Goal: Find specific page/section: Find specific page/section

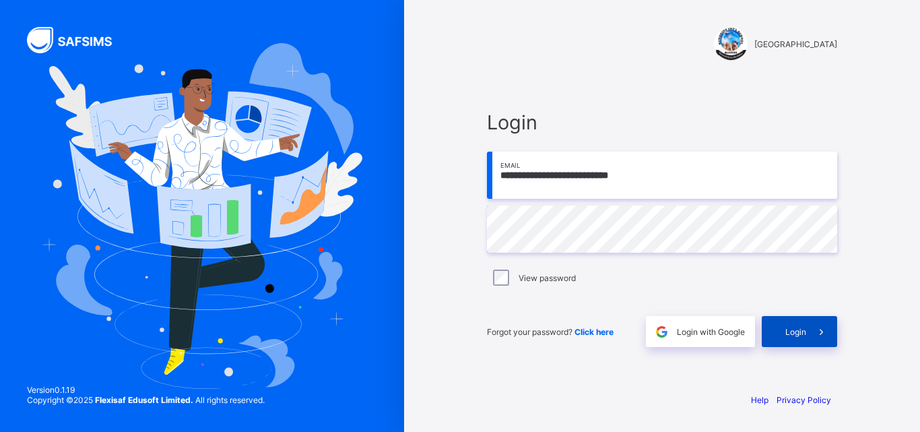
type input "**********"
click at [818, 334] on icon at bounding box center [822, 331] width 14 height 13
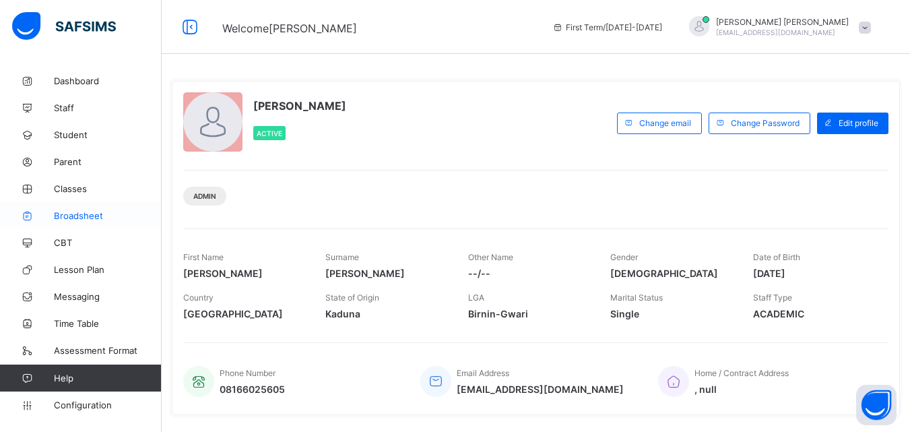
click at [73, 214] on span "Broadsheet" at bounding box center [108, 215] width 108 height 11
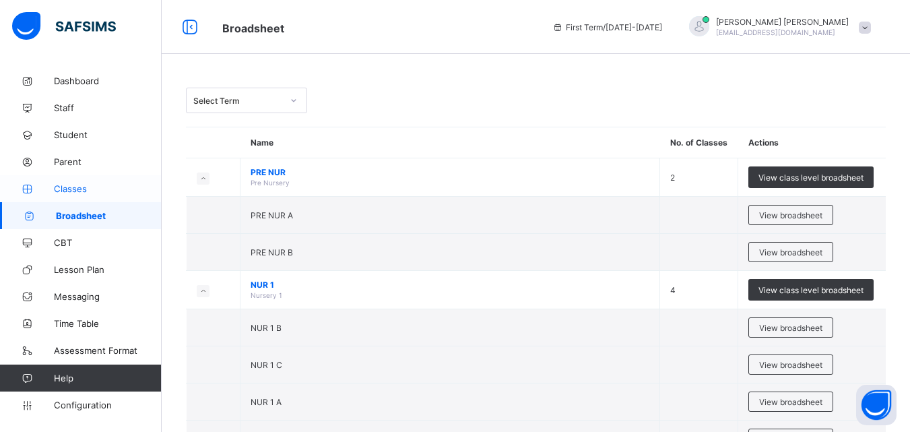
click at [84, 183] on span "Classes" at bounding box center [108, 188] width 108 height 11
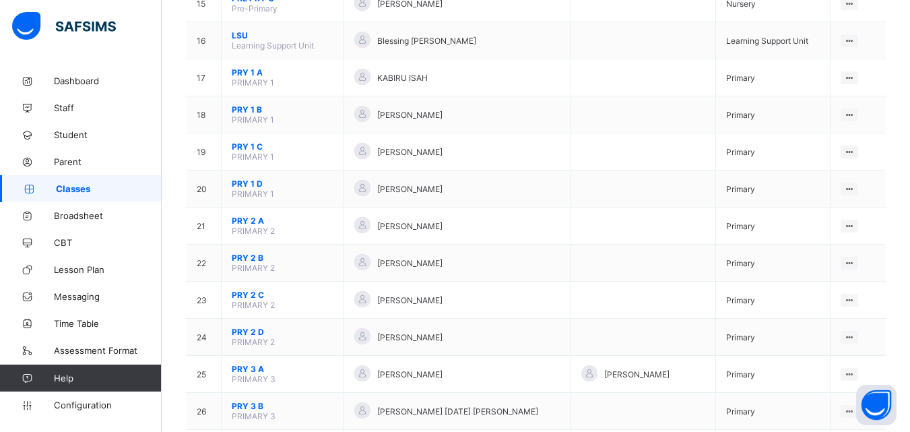
scroll to position [697, 0]
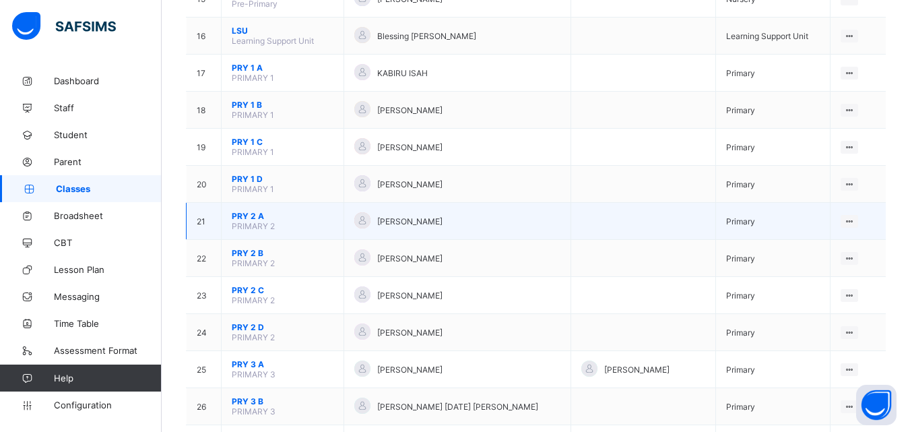
click at [253, 216] on span "PRY 2 A" at bounding box center [283, 216] width 102 height 10
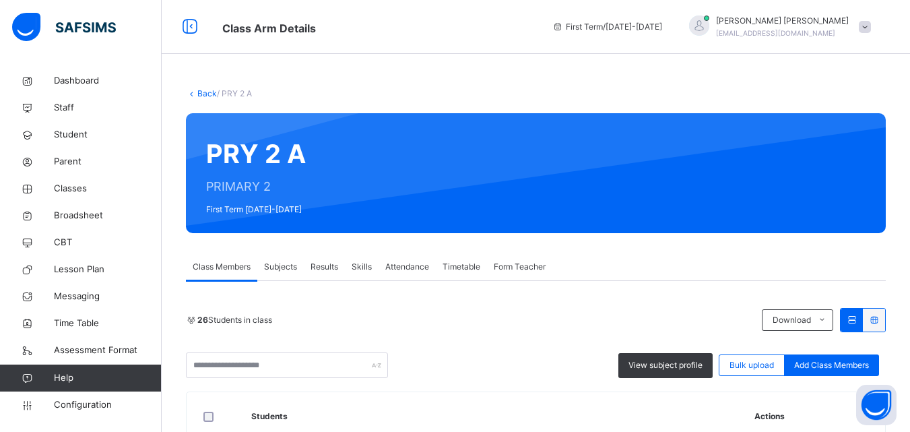
click at [284, 269] on span "Subjects" at bounding box center [280, 267] width 33 height 12
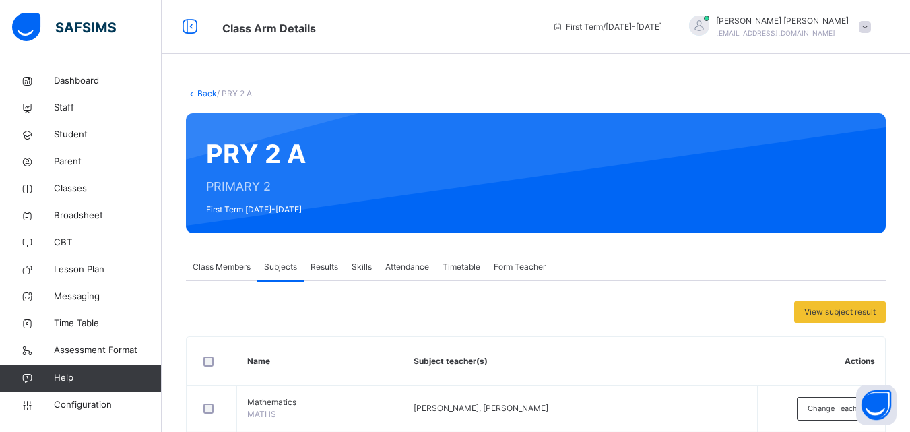
click at [317, 267] on span "Results" at bounding box center [325, 267] width 28 height 12
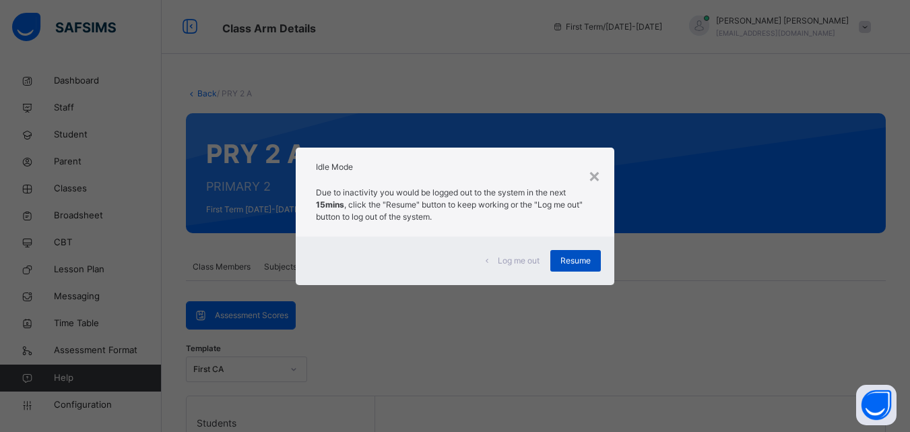
click at [589, 260] on span "Resume" at bounding box center [576, 261] width 30 height 12
